Goal: Navigation & Orientation: Find specific page/section

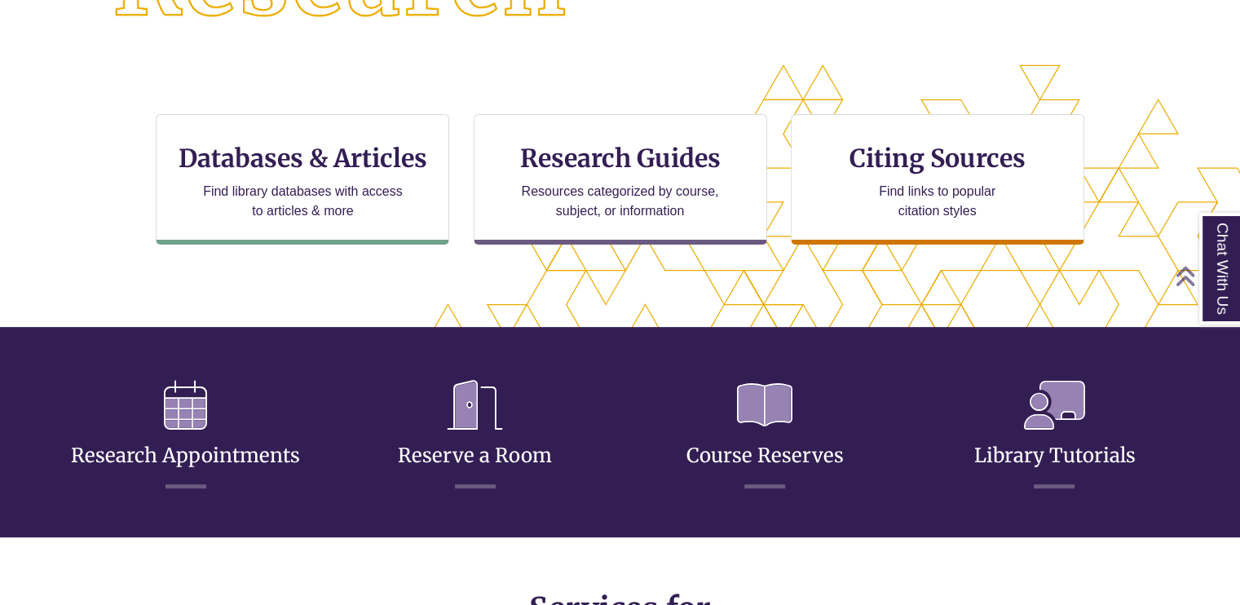
scroll to position [395, 1101]
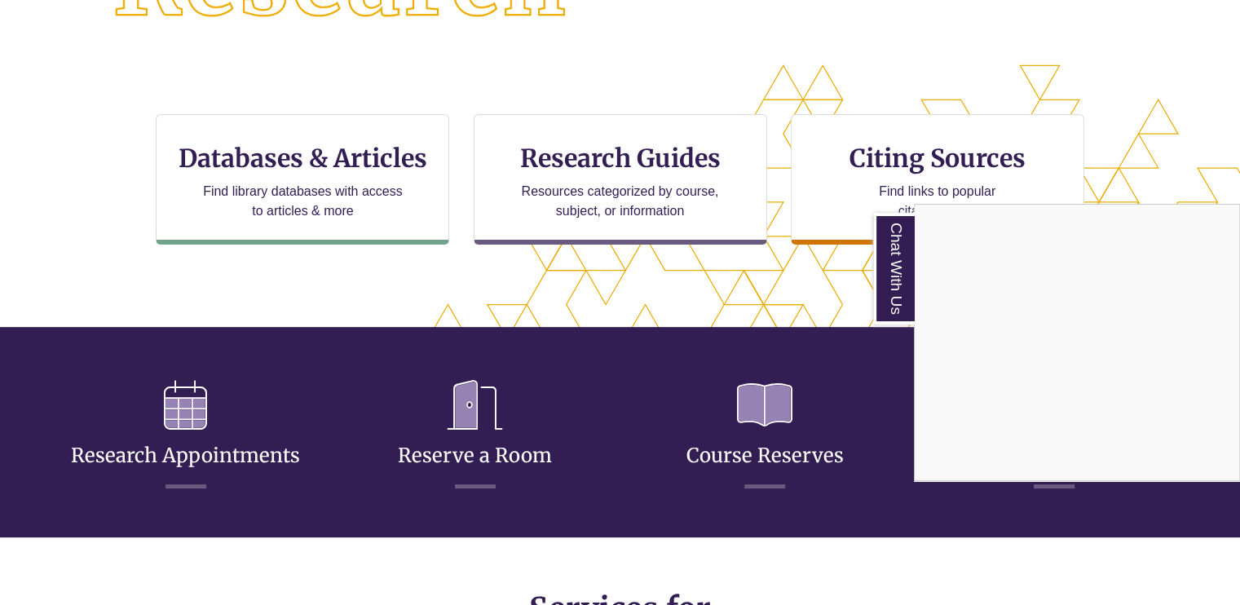
click at [541, 429] on div "Chat With Us" at bounding box center [620, 302] width 1240 height 605
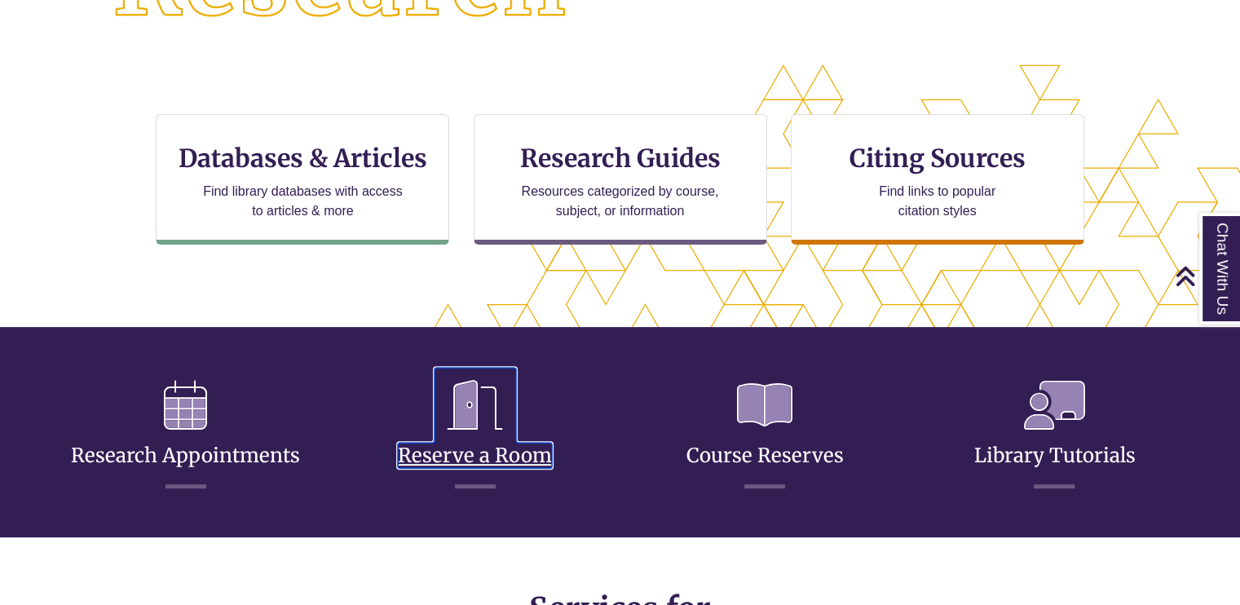
click at [498, 438] on icon at bounding box center [476, 405] width 82 height 75
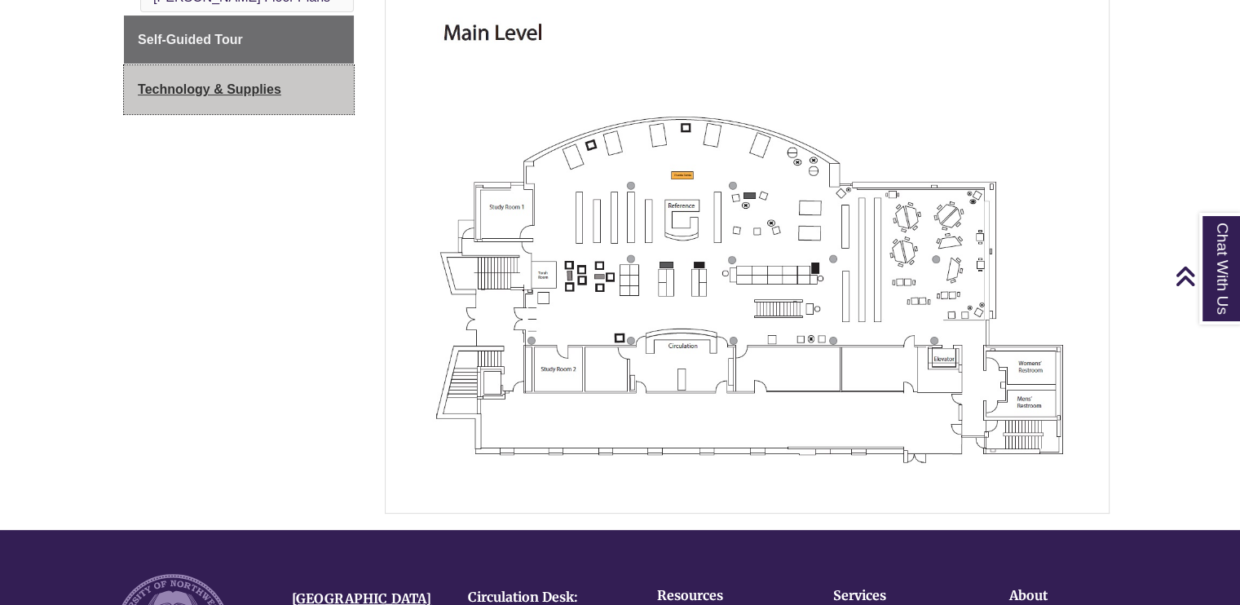
scroll to position [326, 0]
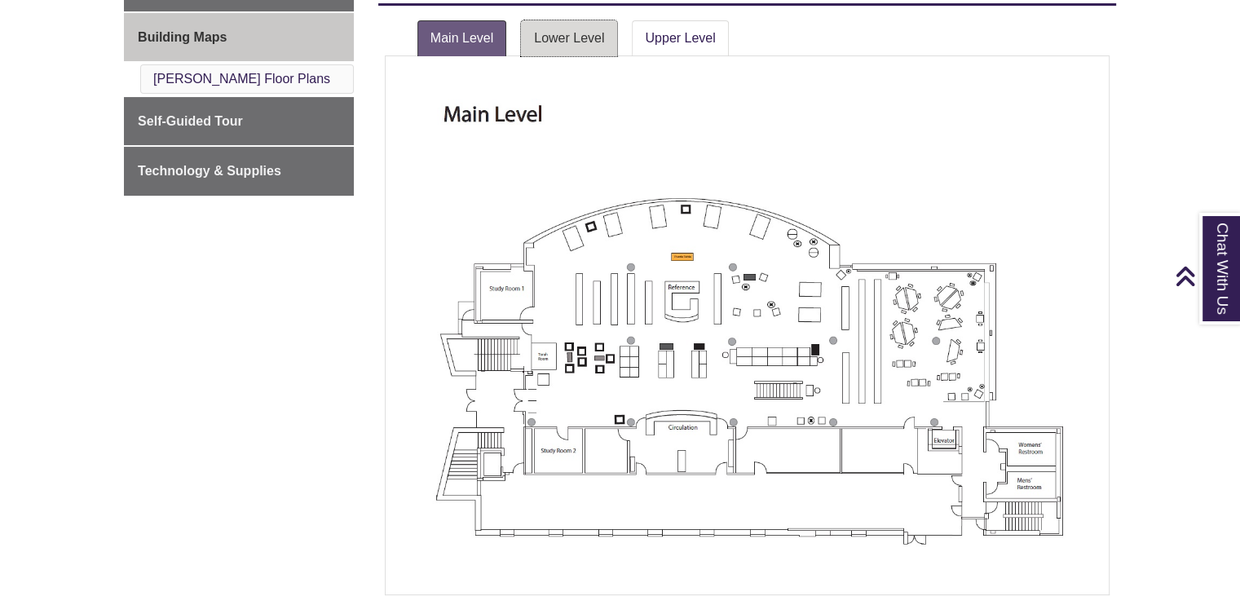
click at [589, 29] on link "Lower Level" at bounding box center [569, 38] width 96 height 36
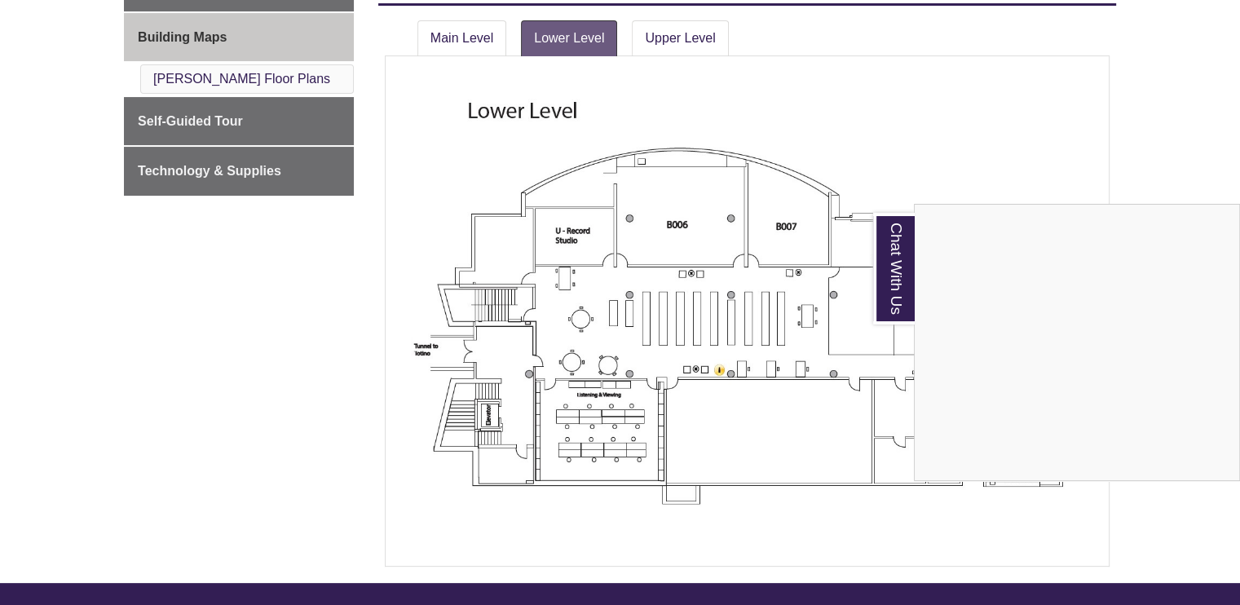
click at [751, 427] on div "Chat With Us" at bounding box center [620, 302] width 1240 height 605
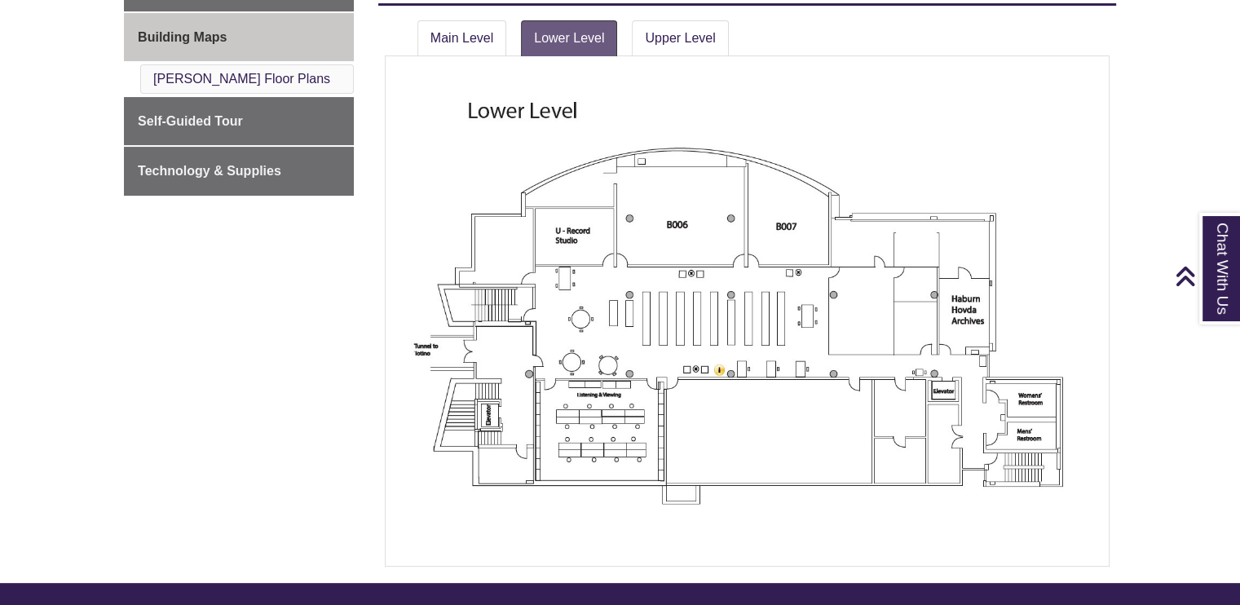
click at [670, 18] on li "Upper Level" at bounding box center [680, 35] width 111 height 42
click at [671, 22] on link "Upper Level" at bounding box center [680, 38] width 96 height 36
